Goal: Task Accomplishment & Management: Use online tool/utility

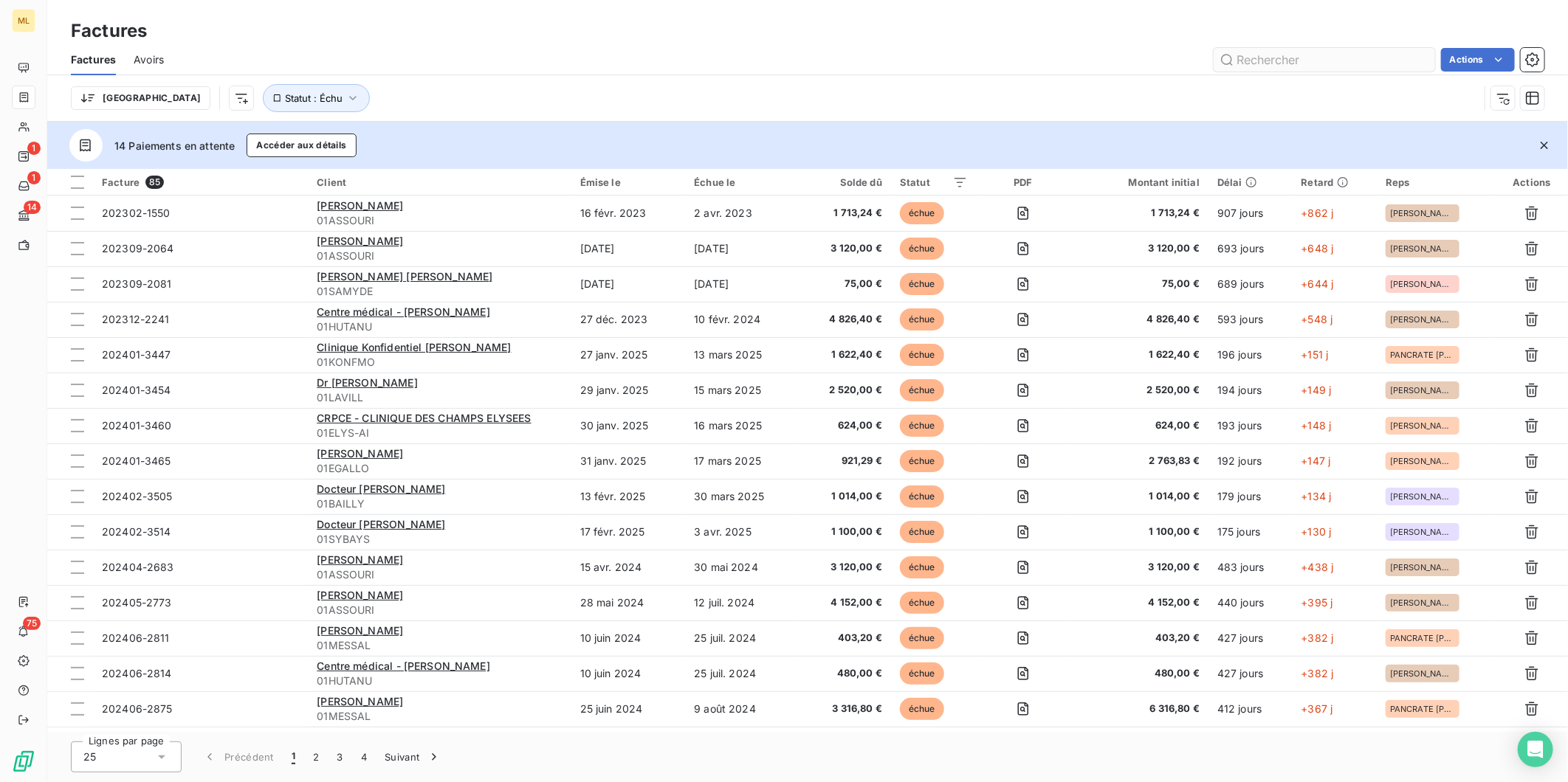
scroll to position [327, 0]
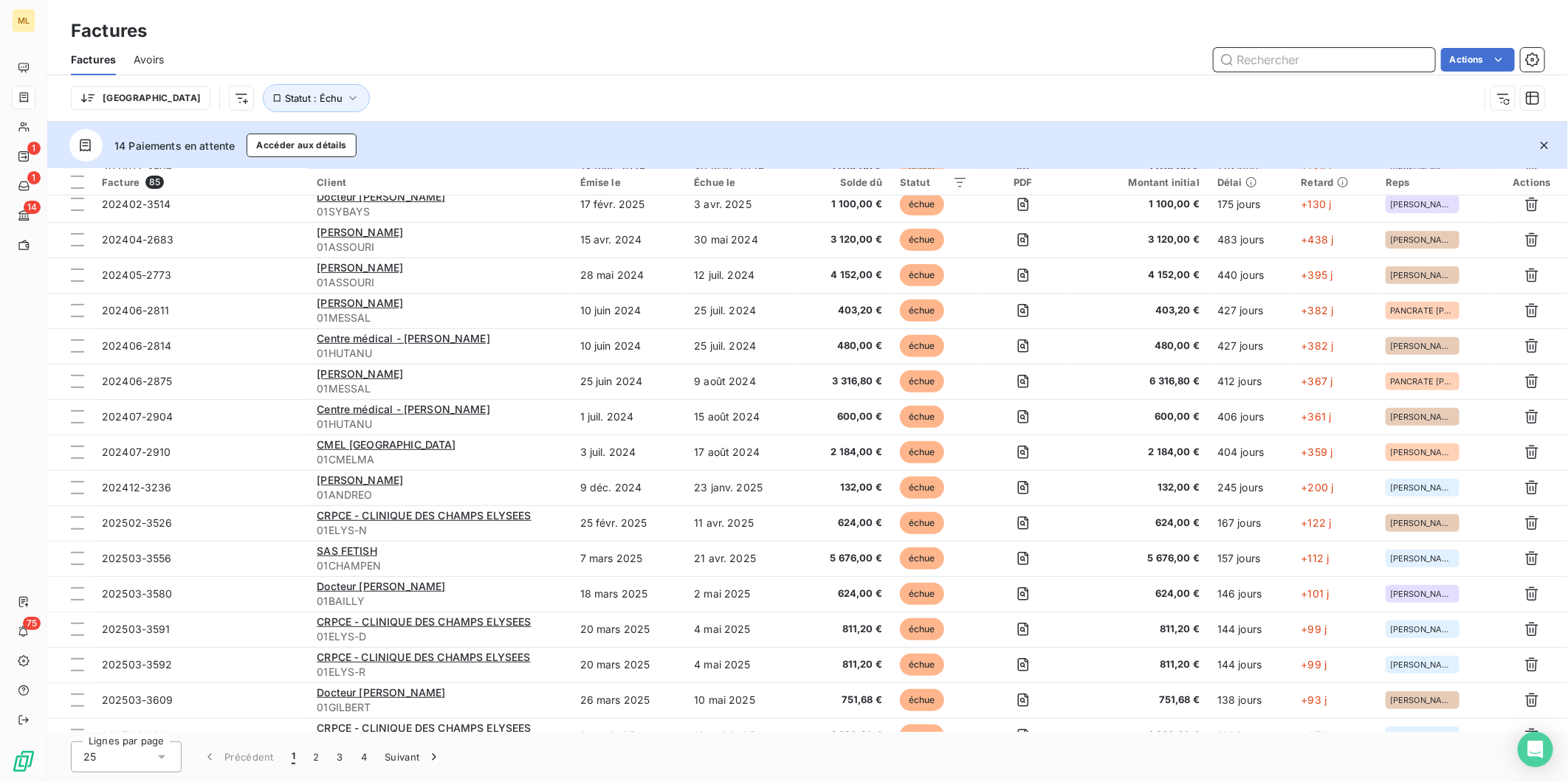
click at [1294, 56] on input "text" at bounding box center [1323, 60] width 221 height 24
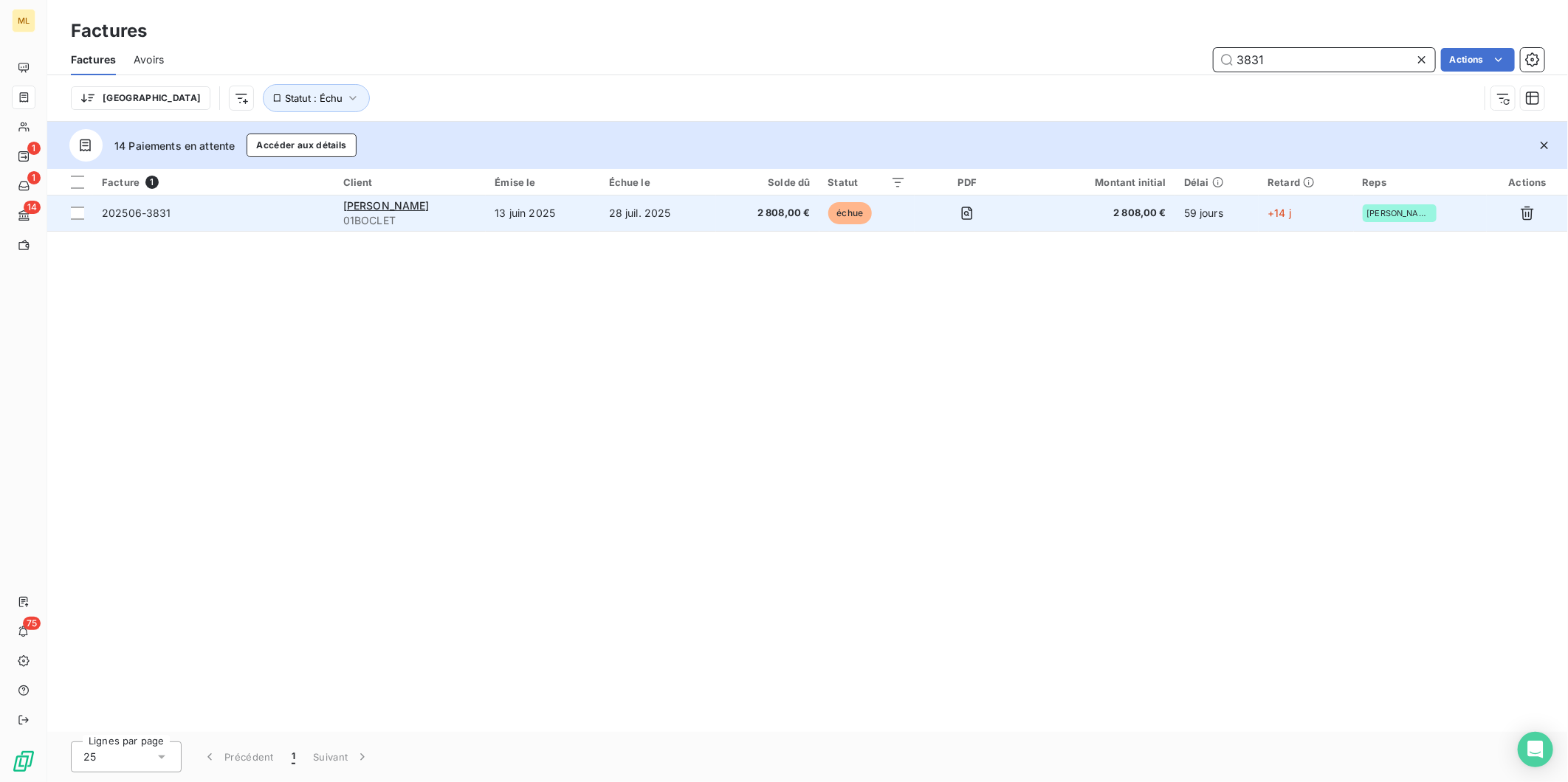
type input "3831"
click at [694, 211] on td "28 juil. 2025" at bounding box center [658, 213] width 116 height 35
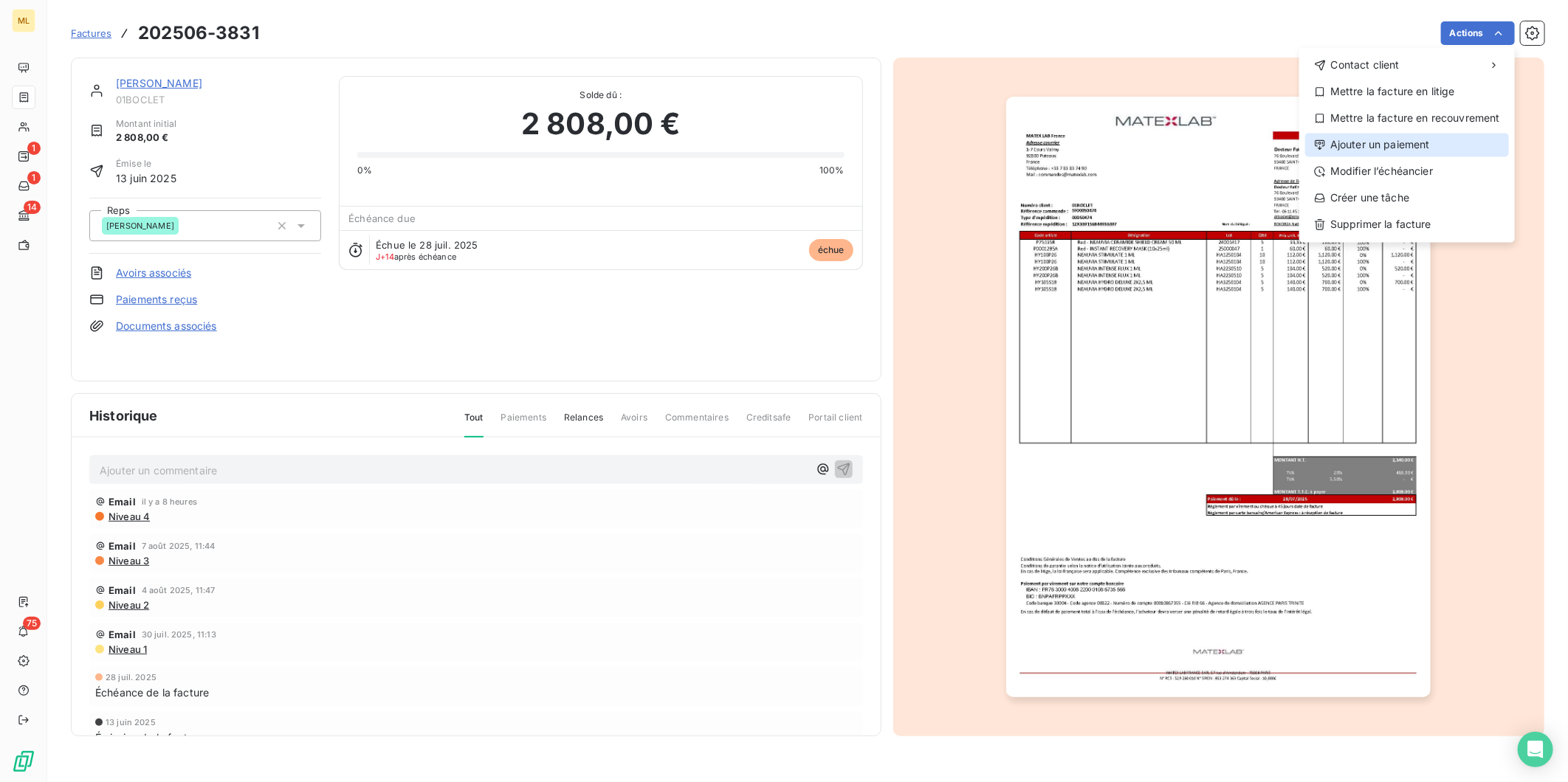
click at [1398, 146] on div "Ajouter un paiement" at bounding box center [1407, 144] width 203 height 24
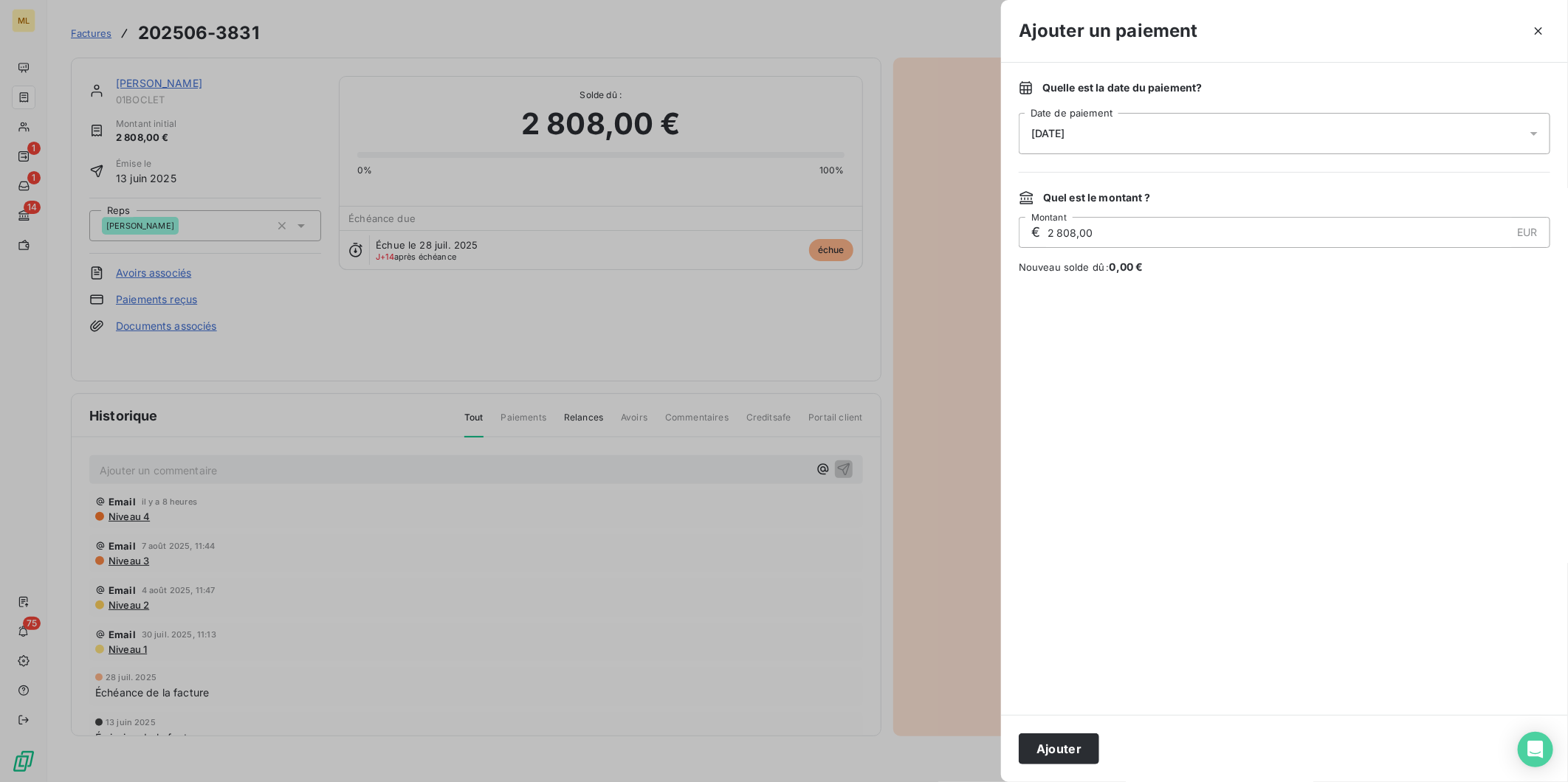
click at [1104, 137] on div "[DATE]" at bounding box center [1285, 133] width 532 height 41
click at [1089, 313] on button "12" at bounding box center [1091, 315] width 30 height 30
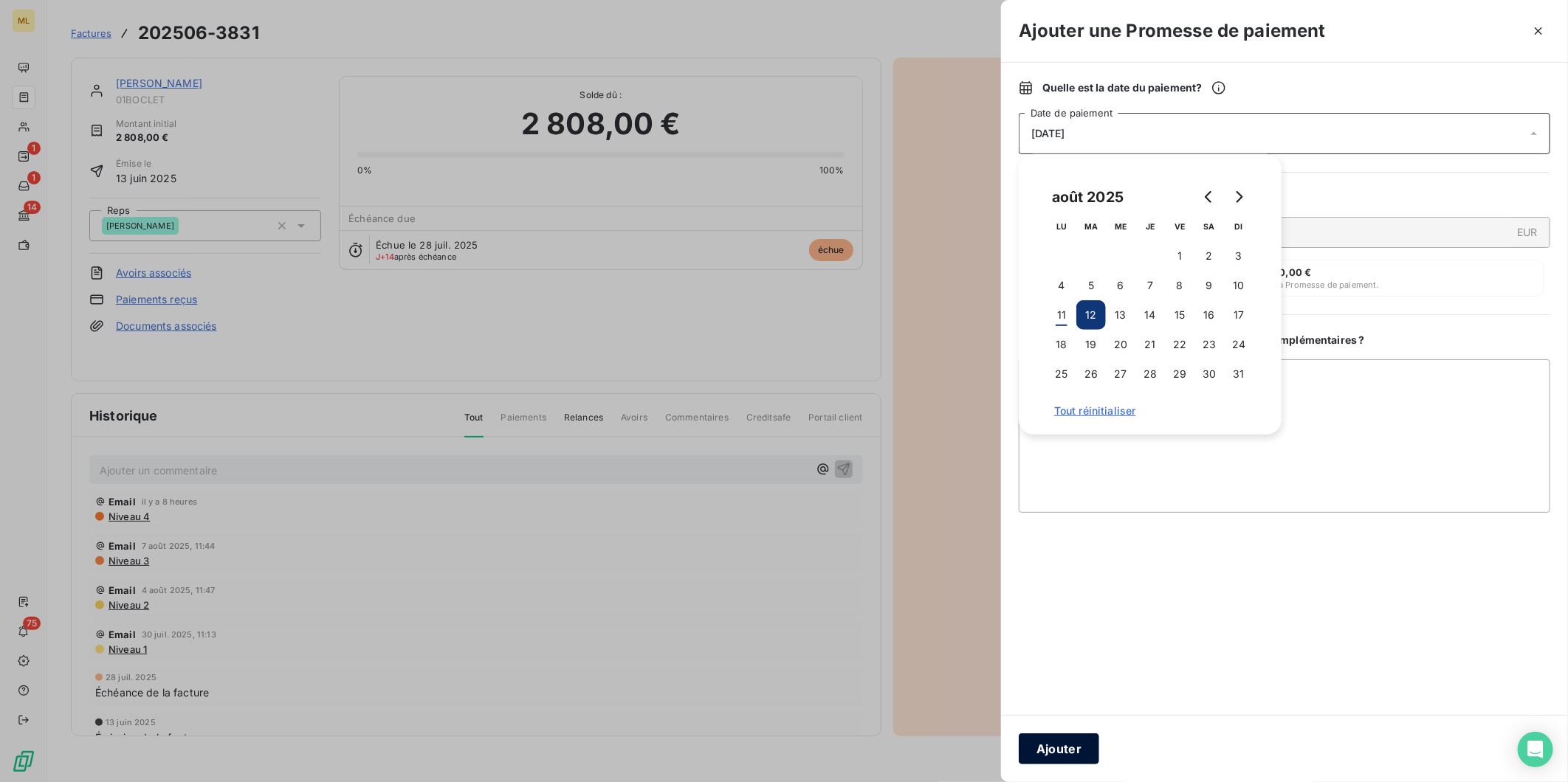
click at [1056, 755] on button "Ajouter" at bounding box center [1059, 749] width 80 height 31
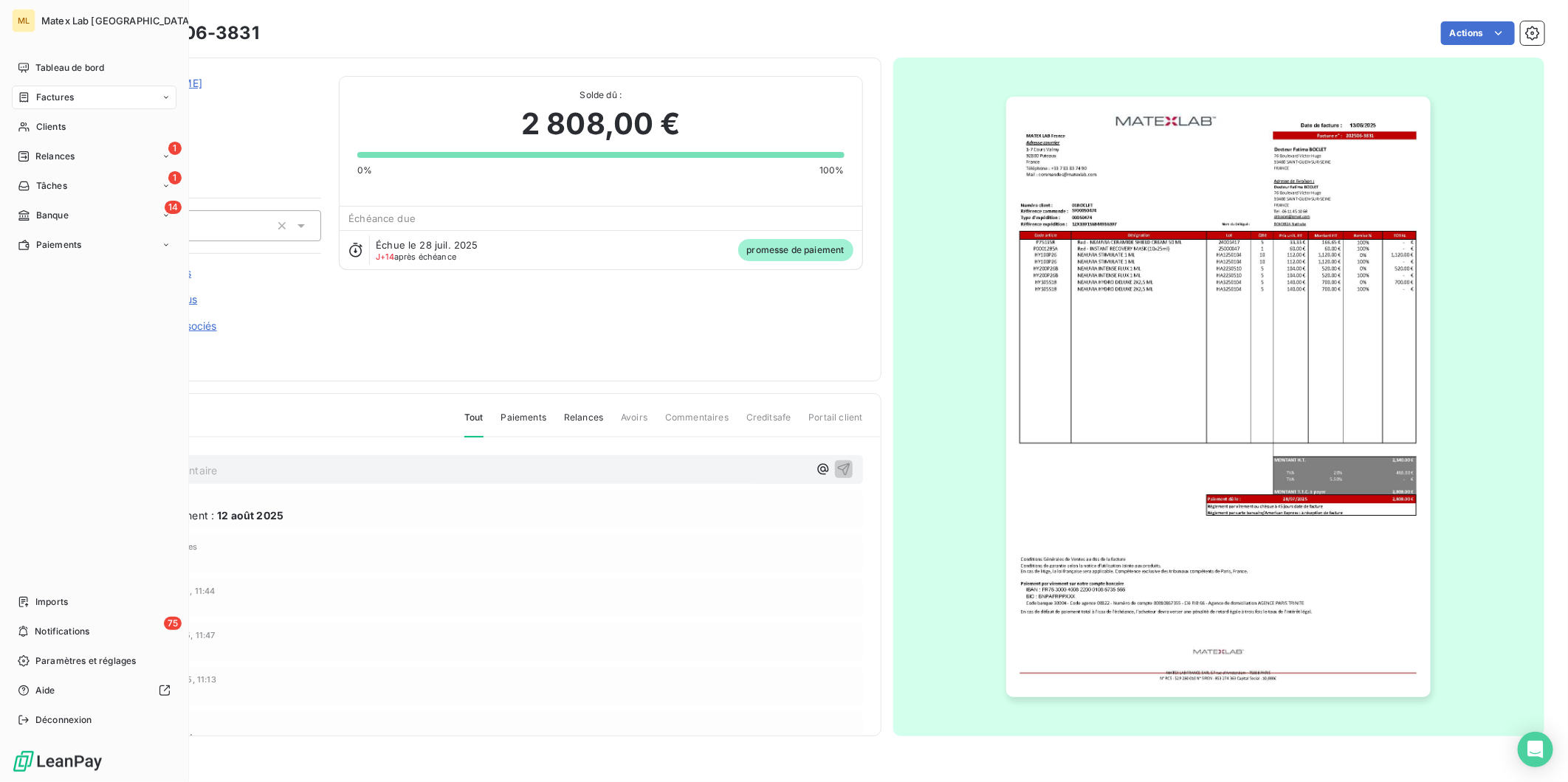
click at [63, 98] on span "Factures" at bounding box center [55, 97] width 38 height 14
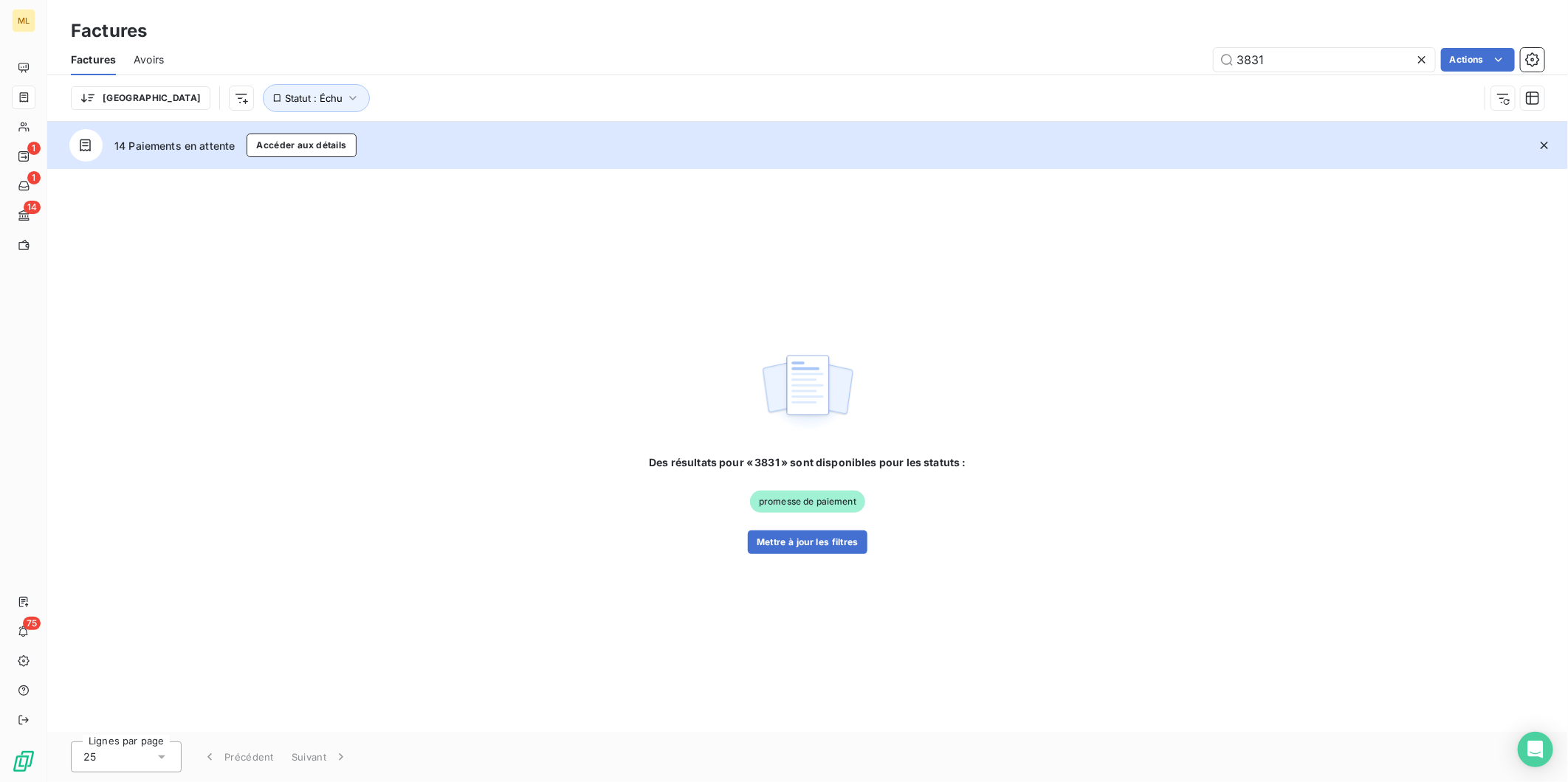
click at [1421, 60] on icon at bounding box center [1422, 60] width 8 height 8
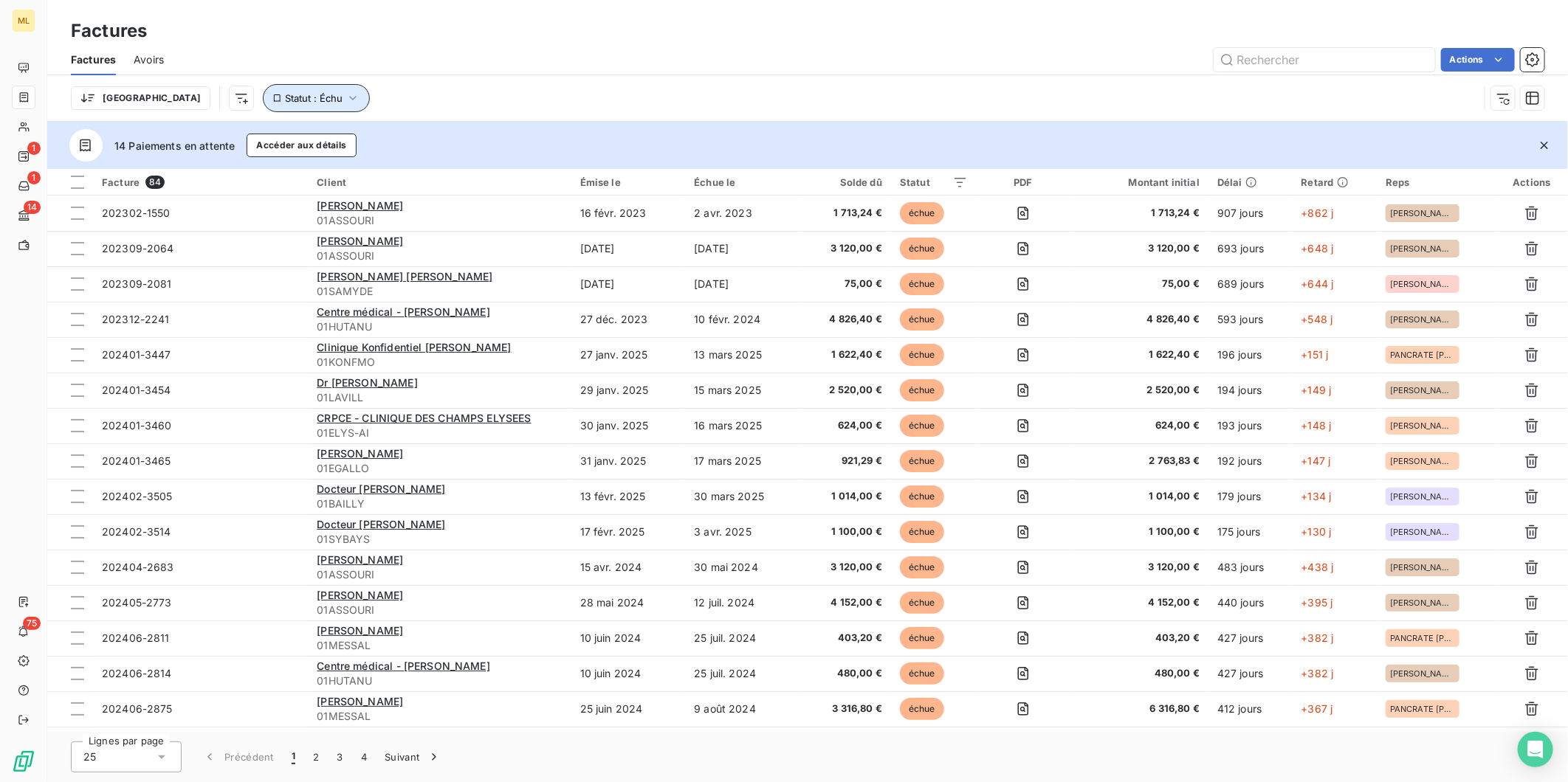
click at [345, 91] on icon "button" at bounding box center [352, 97] width 15 height 15
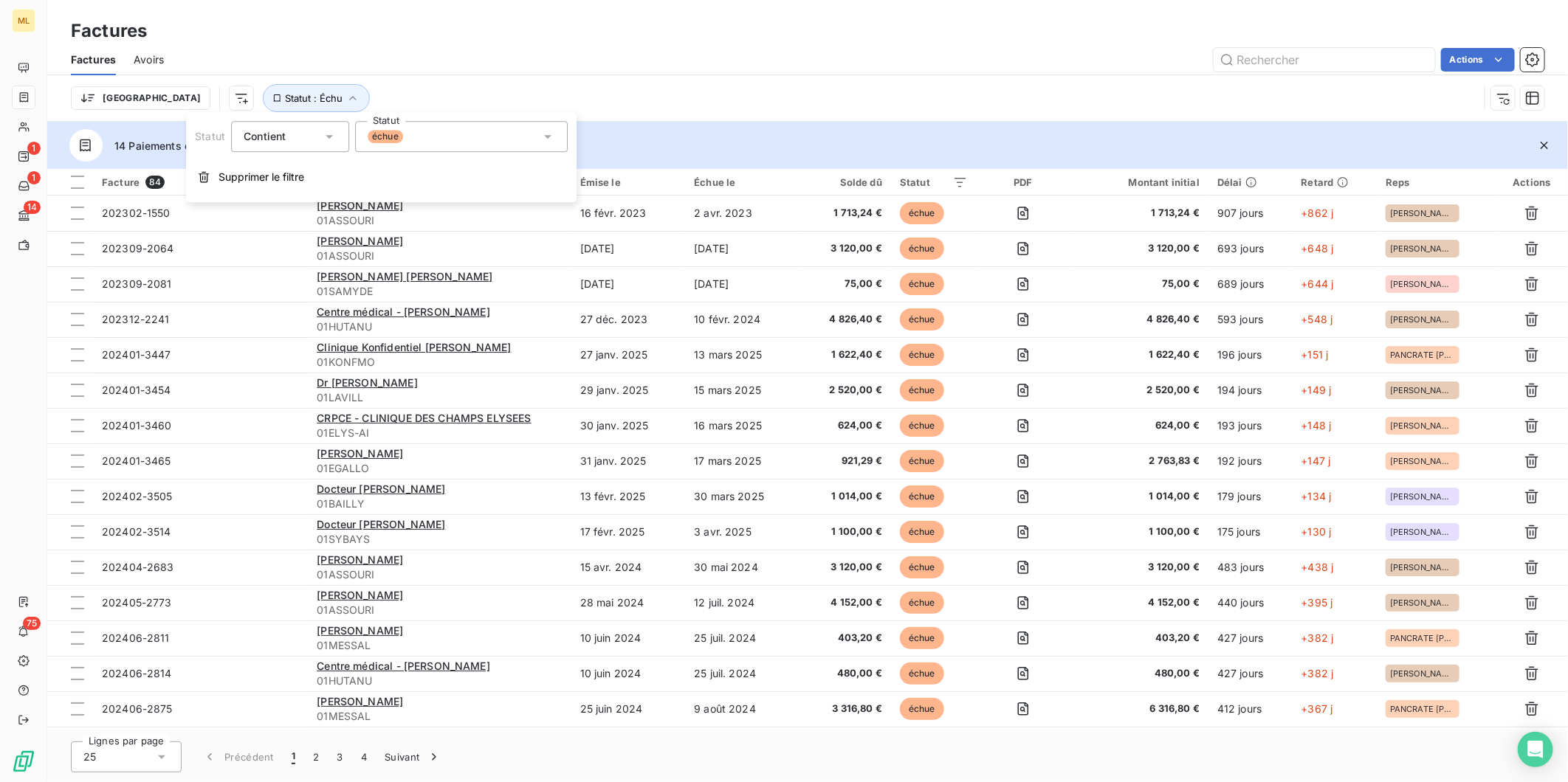
click at [427, 133] on div "échue" at bounding box center [461, 137] width 213 height 31
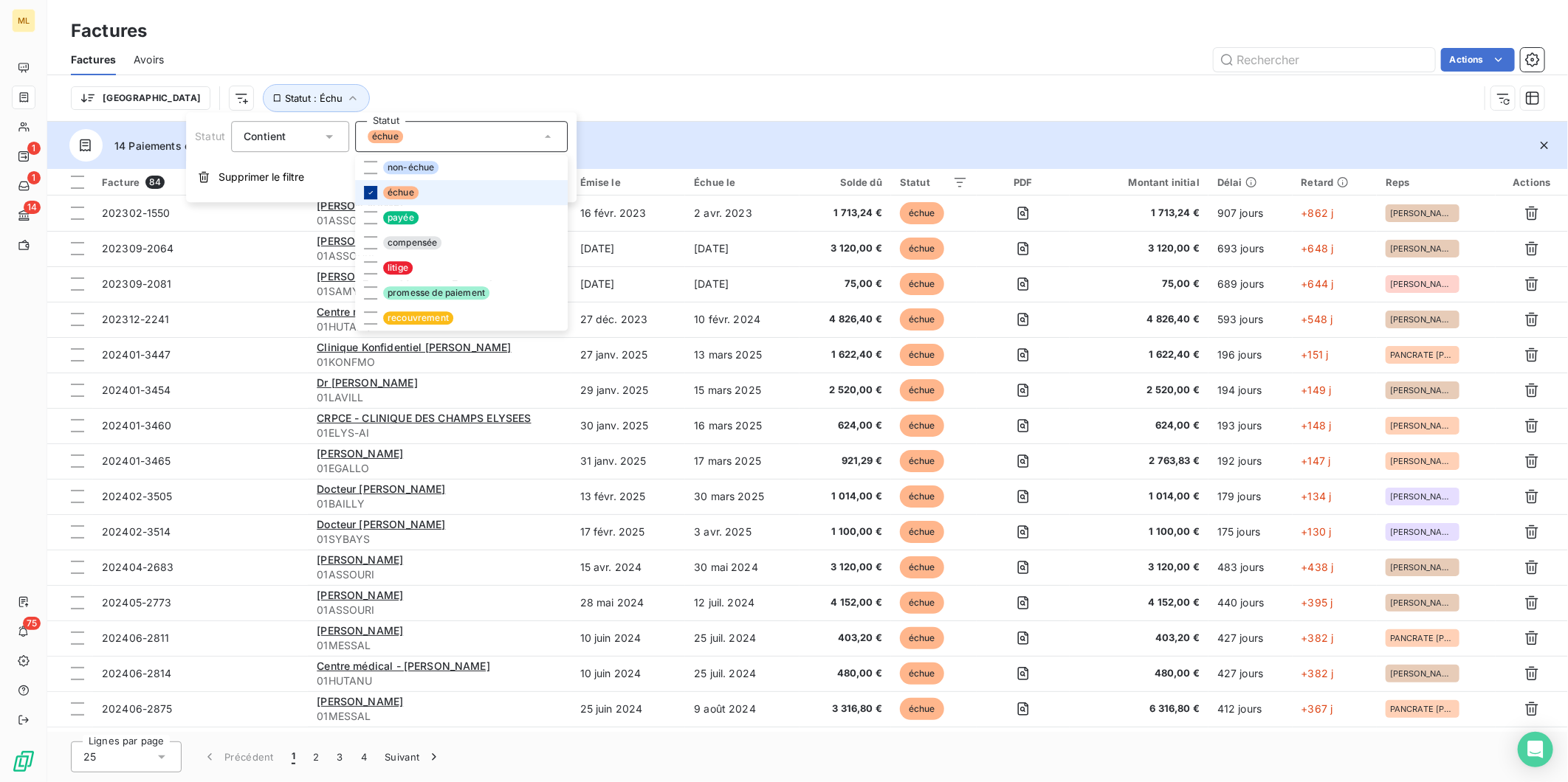
click at [370, 188] on icon at bounding box center [370, 192] width 9 height 9
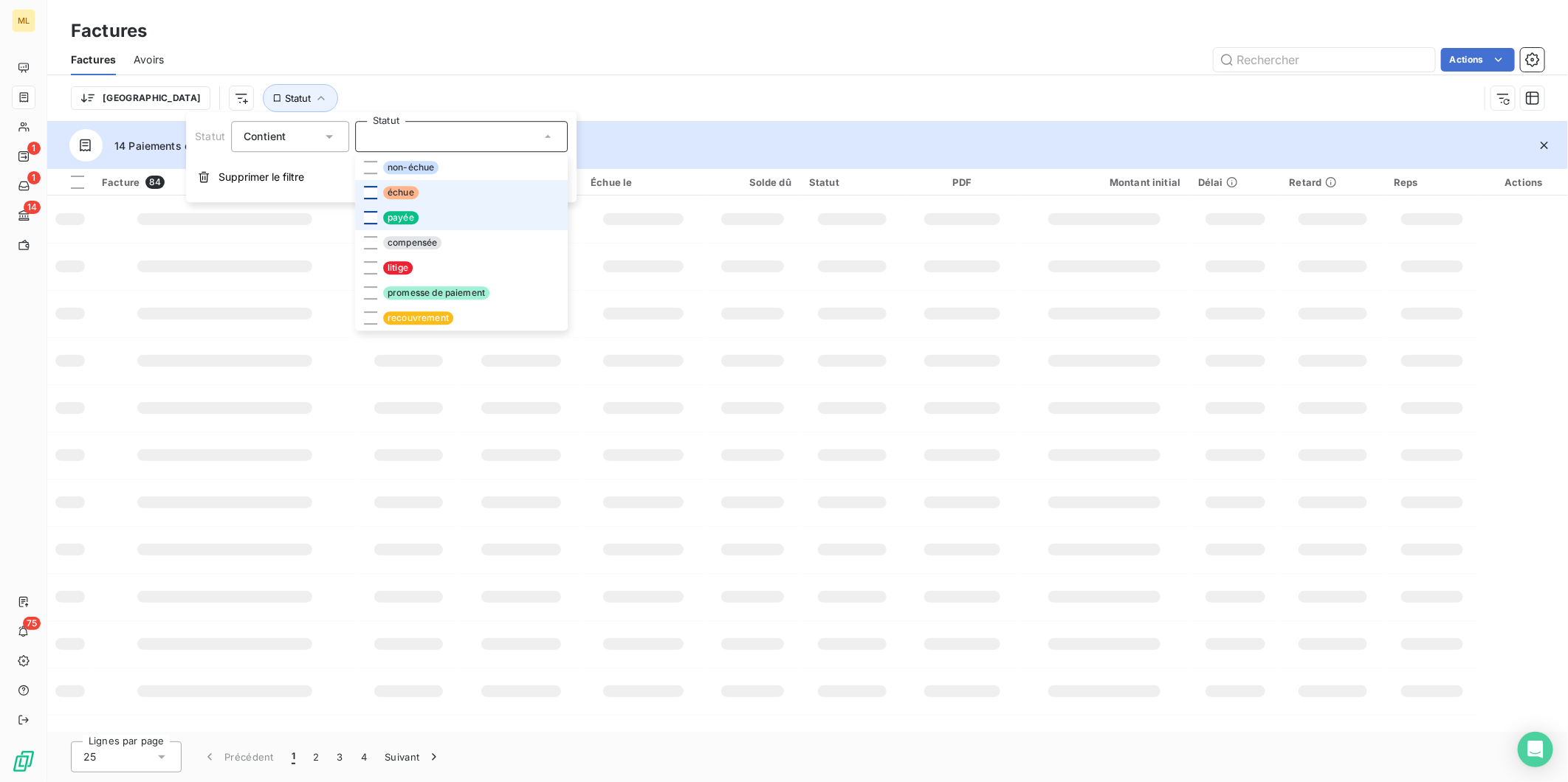
click at [370, 216] on div at bounding box center [371, 218] width 14 height 14
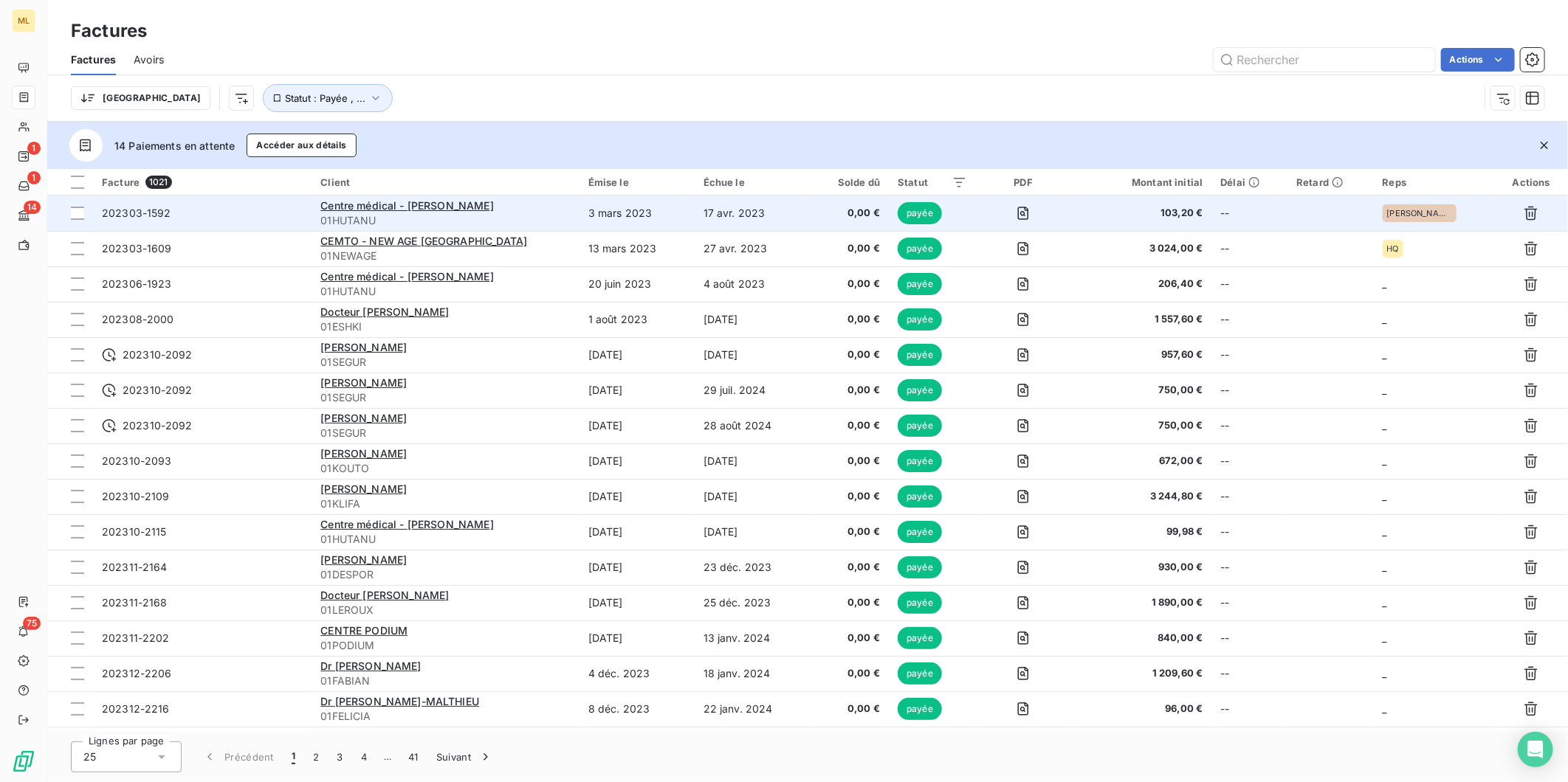
drag, startPoint x: 964, startPoint y: 95, endPoint x: 908, endPoint y: 227, distance: 143.4
click at [963, 100] on div "Trier Statut : Payée , ..." at bounding box center [775, 97] width 1408 height 28
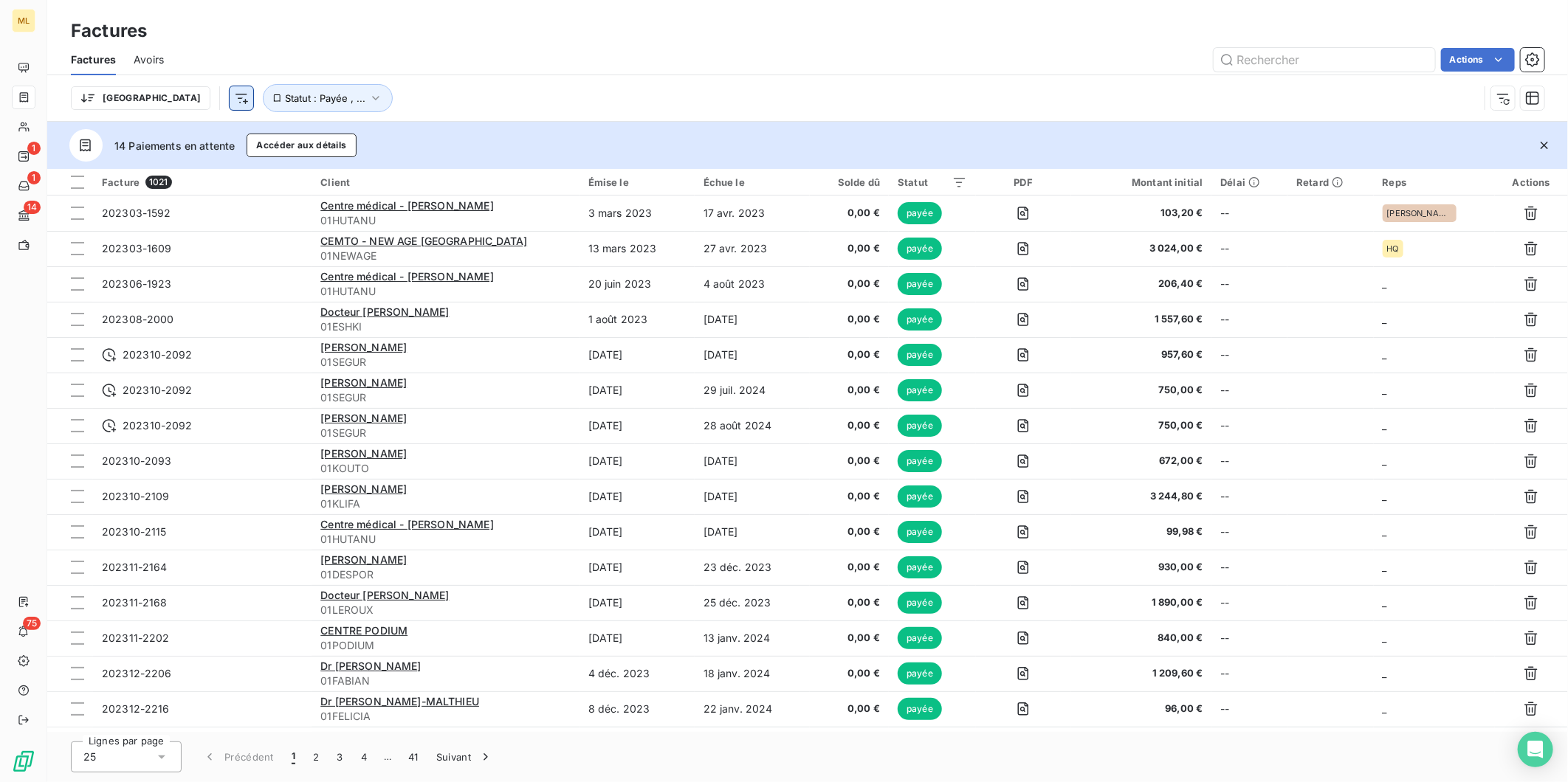
click at [164, 97] on html "ML 1 1 14 75 Factures Factures Avoirs Actions Trier Statut : Payée , ... 14 Pai…" at bounding box center [784, 391] width 1568 height 782
click at [510, 91] on html "ML 1 1 14 75 Factures Factures Avoirs Actions Trier Statut : Payée , ... 14 Pai…" at bounding box center [784, 391] width 1568 height 782
click at [1506, 56] on html "ML 1 1 14 75 Factures Factures Avoirs Actions Trier Statut : Payée , ... 14 Pai…" at bounding box center [784, 391] width 1568 height 782
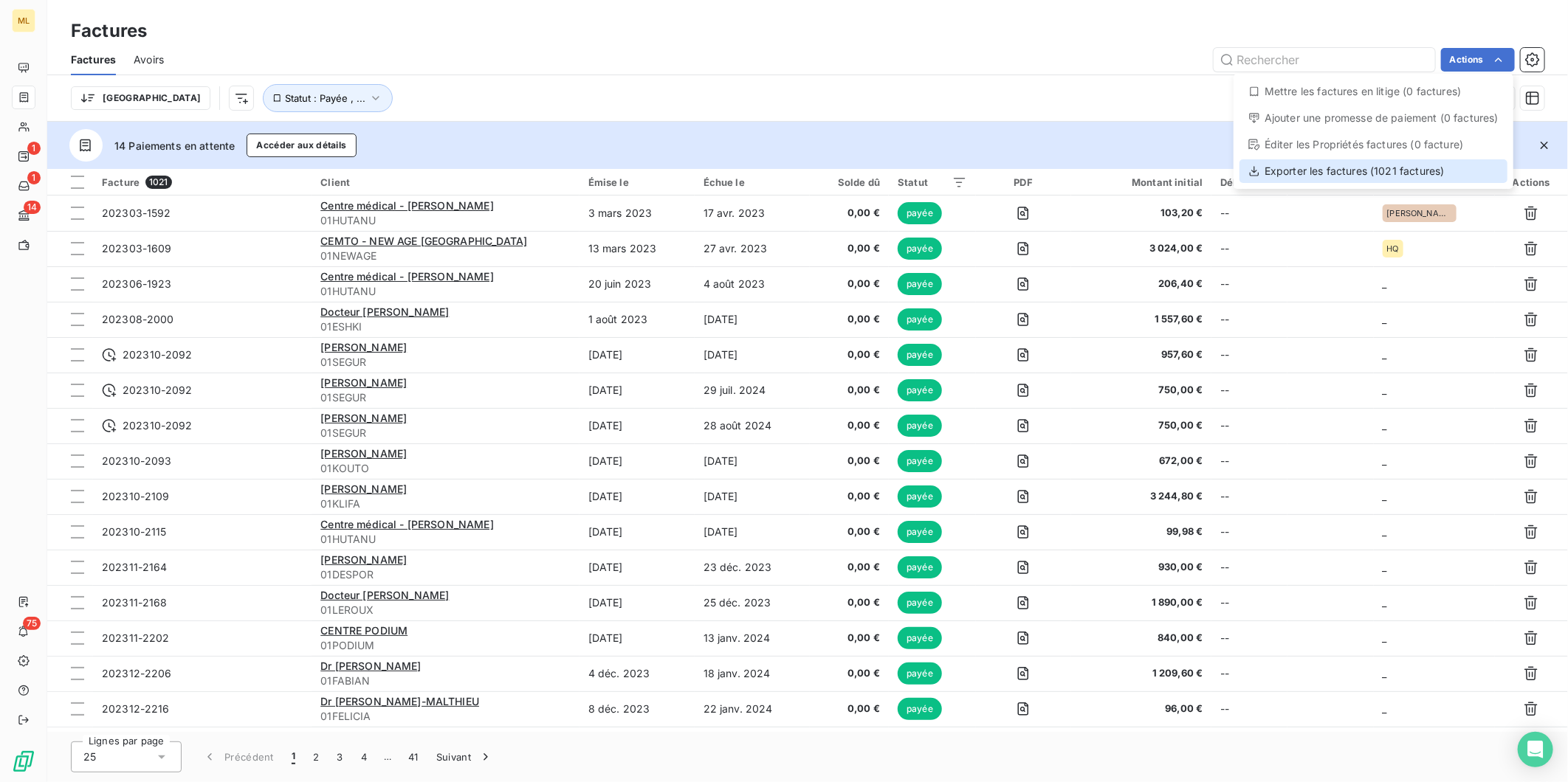
click at [1369, 168] on div "Exporter les factures (1021 factures)" at bounding box center [1373, 171] width 268 height 24
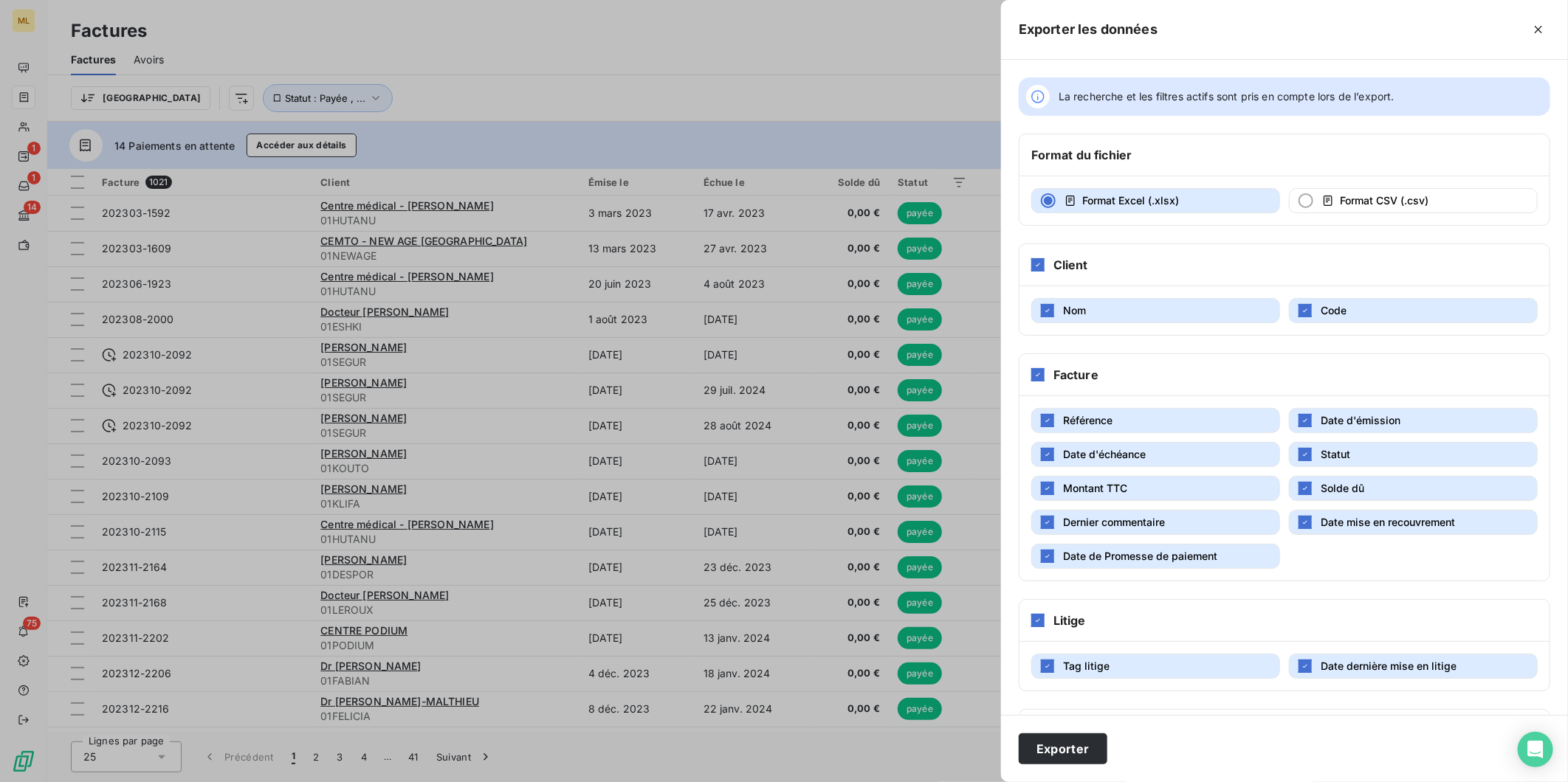
click at [1045, 622] on div "Litige" at bounding box center [1284, 620] width 530 height 42
click at [1042, 623] on icon at bounding box center [1038, 620] width 9 height 9
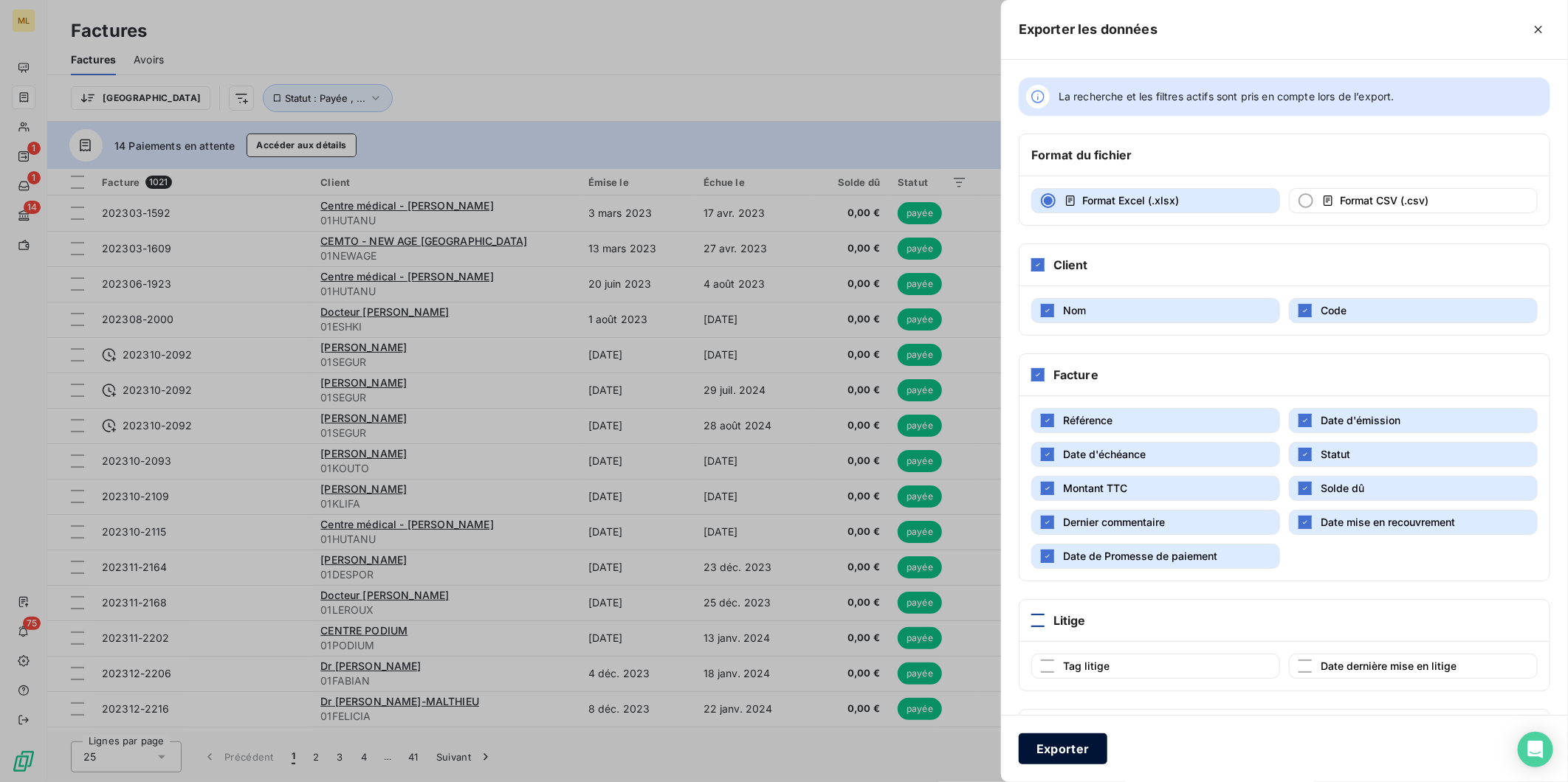
click at [1079, 743] on button "Exporter" at bounding box center [1064, 749] width 89 height 31
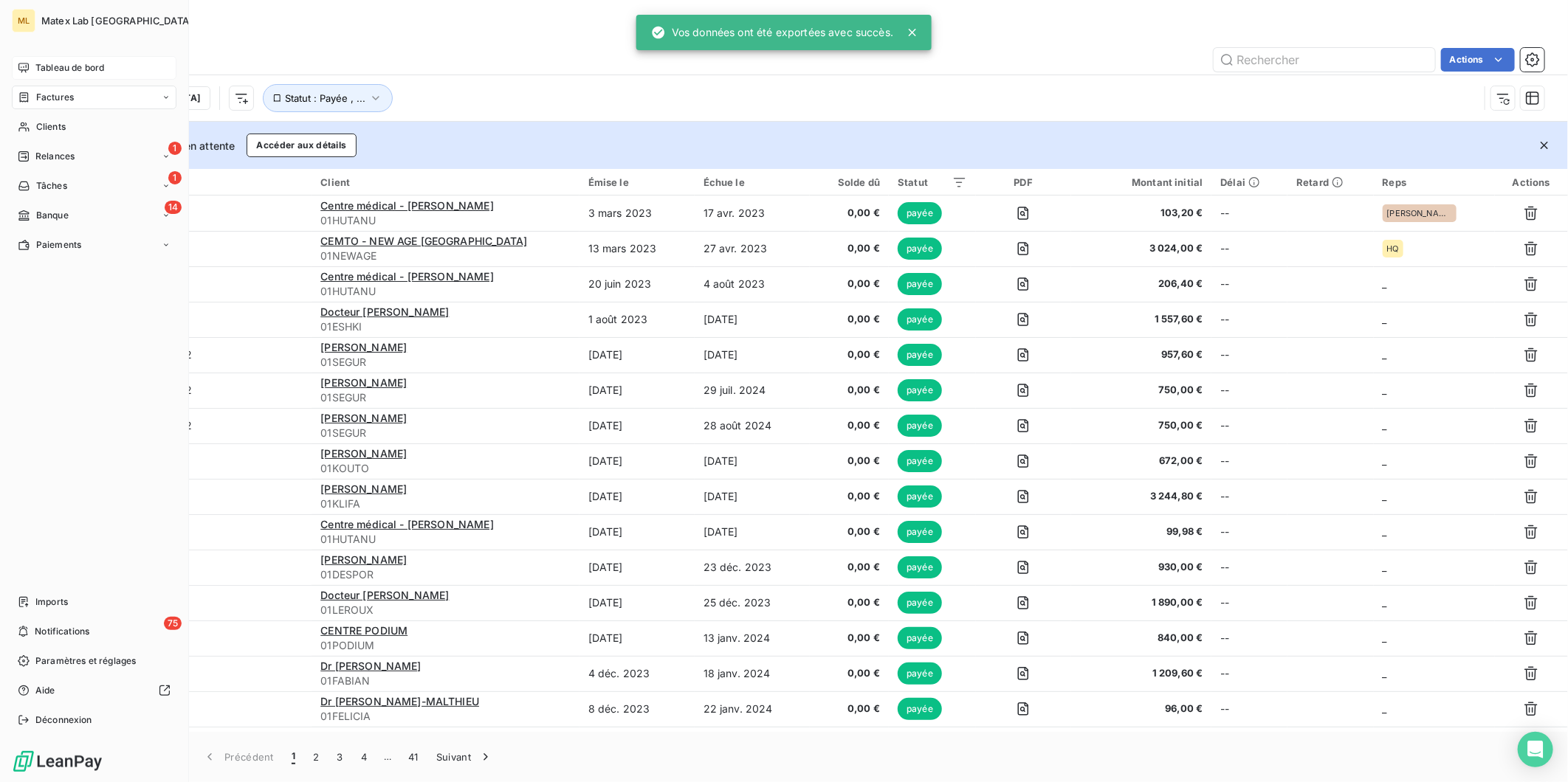
click at [38, 65] on span "Tableau de bord" at bounding box center [69, 68] width 68 height 14
